Goal: Task Accomplishment & Management: Use online tool/utility

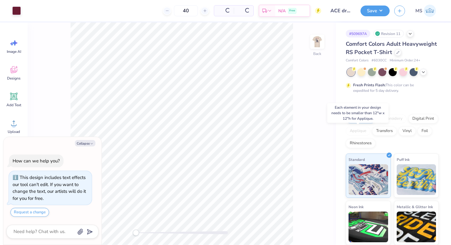
type textarea "x"
click at [423, 72] on icon at bounding box center [423, 71] width 5 height 5
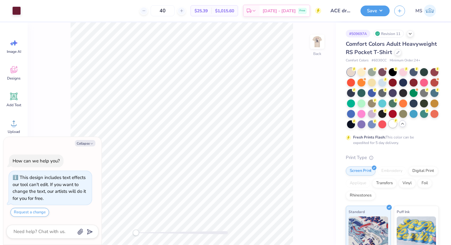
click at [393, 125] on div at bounding box center [393, 124] width 8 height 8
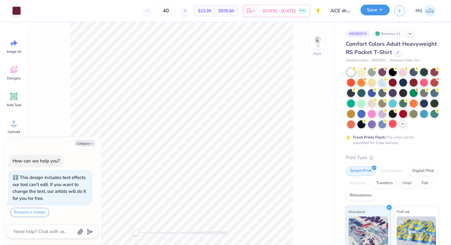
click at [371, 11] on button "Save" at bounding box center [374, 10] width 29 height 11
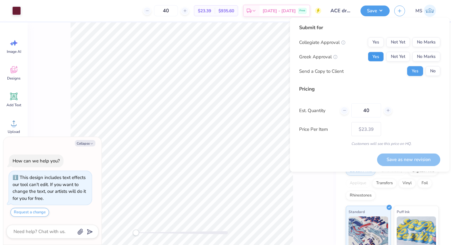
click at [378, 54] on button "Yes" at bounding box center [376, 57] width 16 height 10
click at [424, 57] on button "No Marks" at bounding box center [426, 57] width 28 height 10
click at [378, 43] on button "Yes" at bounding box center [376, 42] width 16 height 10
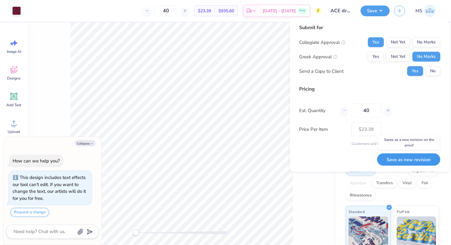
click at [401, 156] on button "Save as new revision" at bounding box center [408, 159] width 63 height 13
type textarea "x"
type input "– –"
type textarea "x"
type input "$23.39"
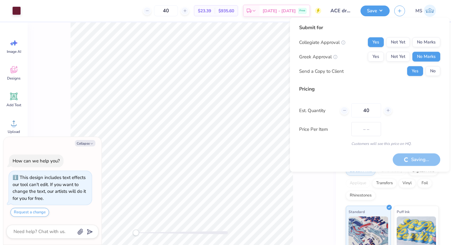
type textarea "x"
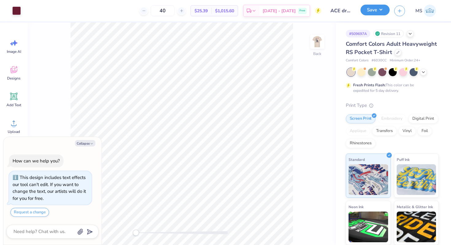
click at [369, 10] on button "Save" at bounding box center [374, 10] width 29 height 11
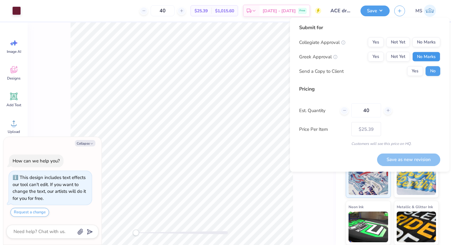
click at [424, 52] on button "No Marks" at bounding box center [426, 57] width 28 height 10
click at [379, 43] on button "Yes" at bounding box center [376, 42] width 16 height 10
click at [401, 161] on button "Save as new revision" at bounding box center [408, 159] width 63 height 13
type textarea "x"
type input "– –"
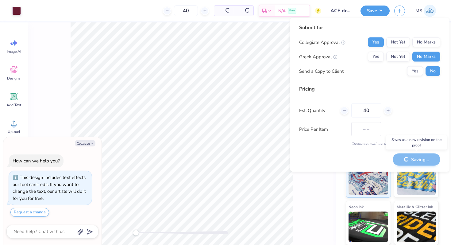
type textarea "x"
type input "$25.39"
type textarea "x"
type input "– –"
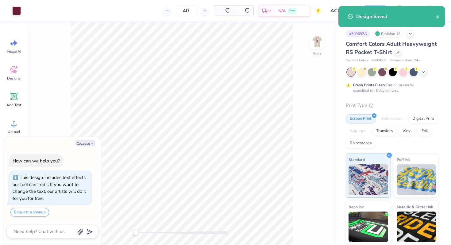
type textarea "x"
